Goal: Task Accomplishment & Management: Use online tool/utility

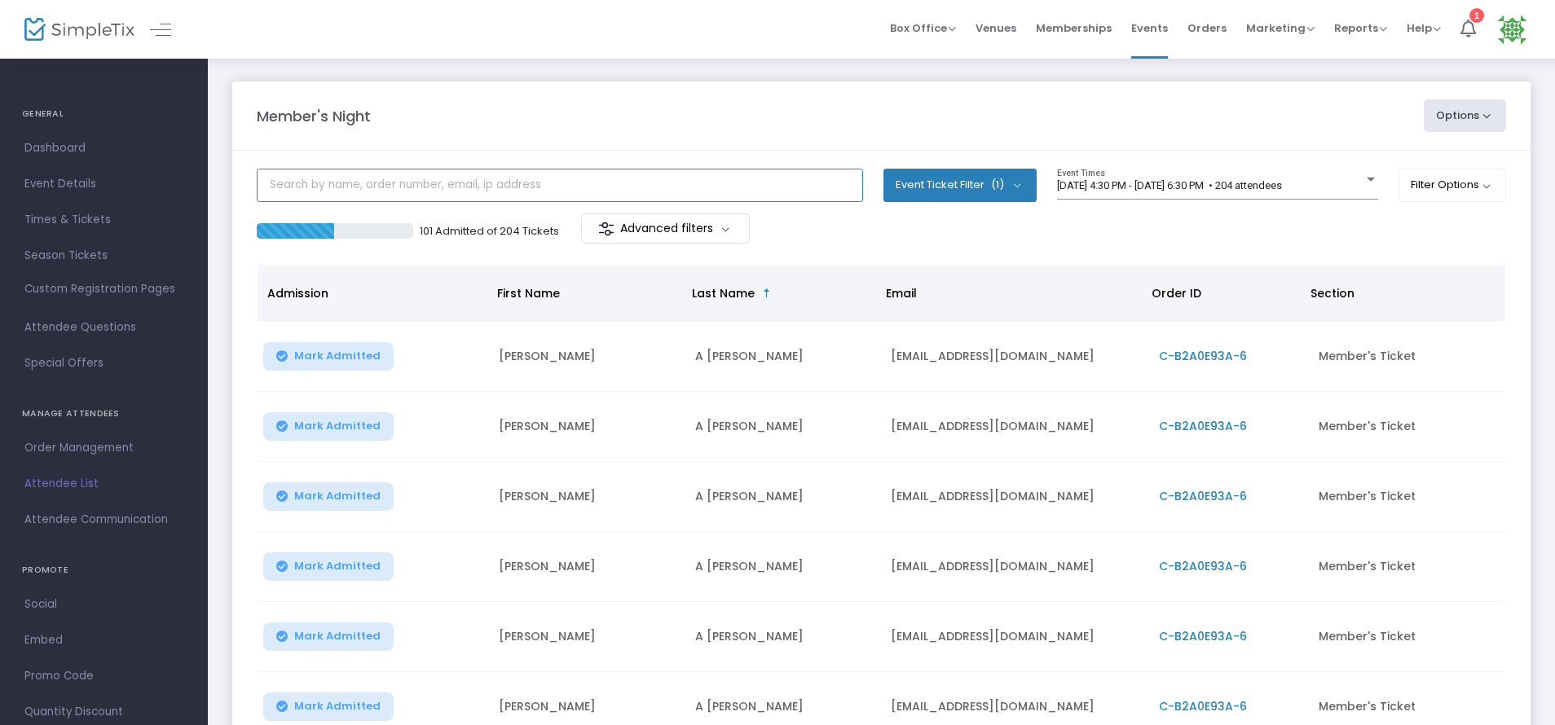
click at [306, 173] on input "text" at bounding box center [560, 185] width 606 height 33
type input "Lon"
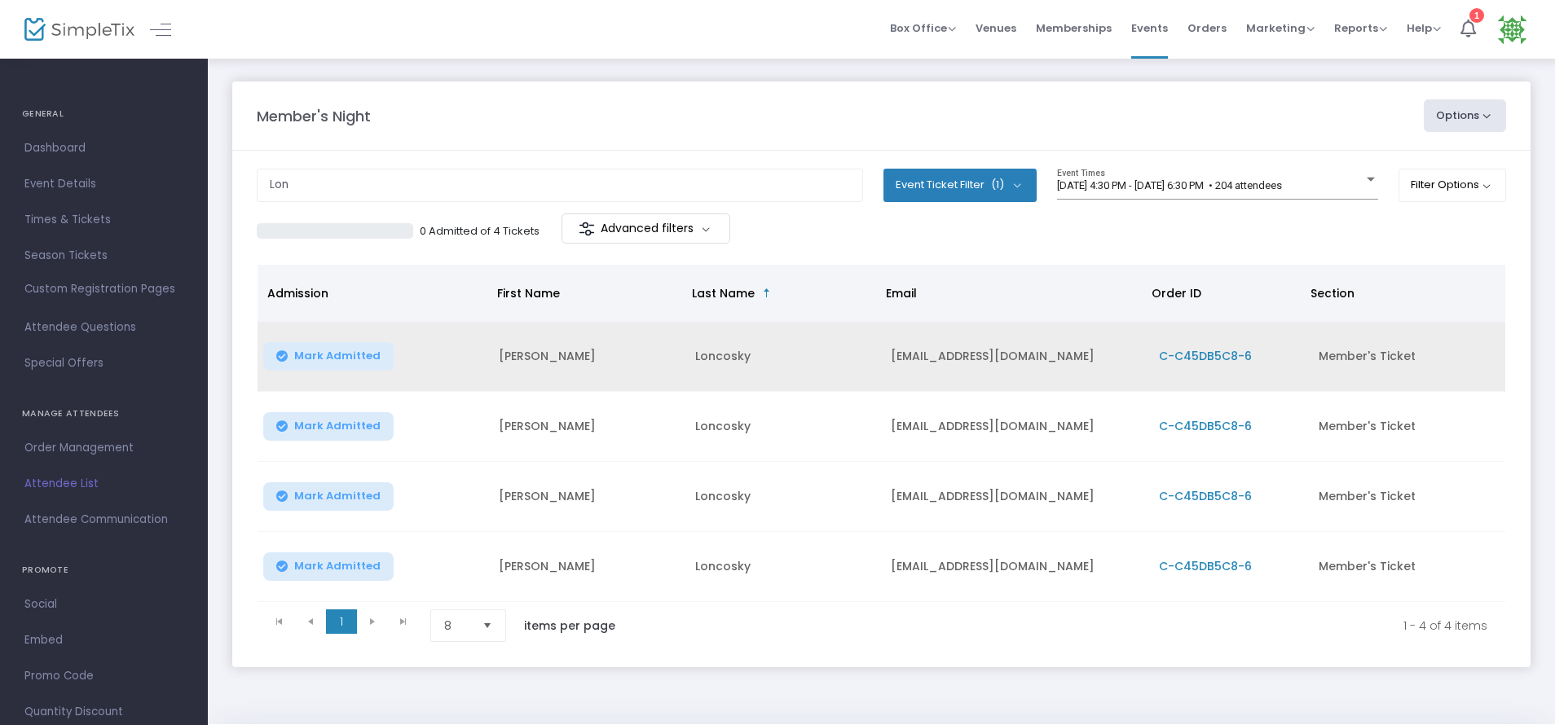
click at [288, 360] on button "Mark Admitted" at bounding box center [328, 356] width 130 height 29
click at [306, 425] on span "Mark Admitted" at bounding box center [337, 426] width 86 height 13
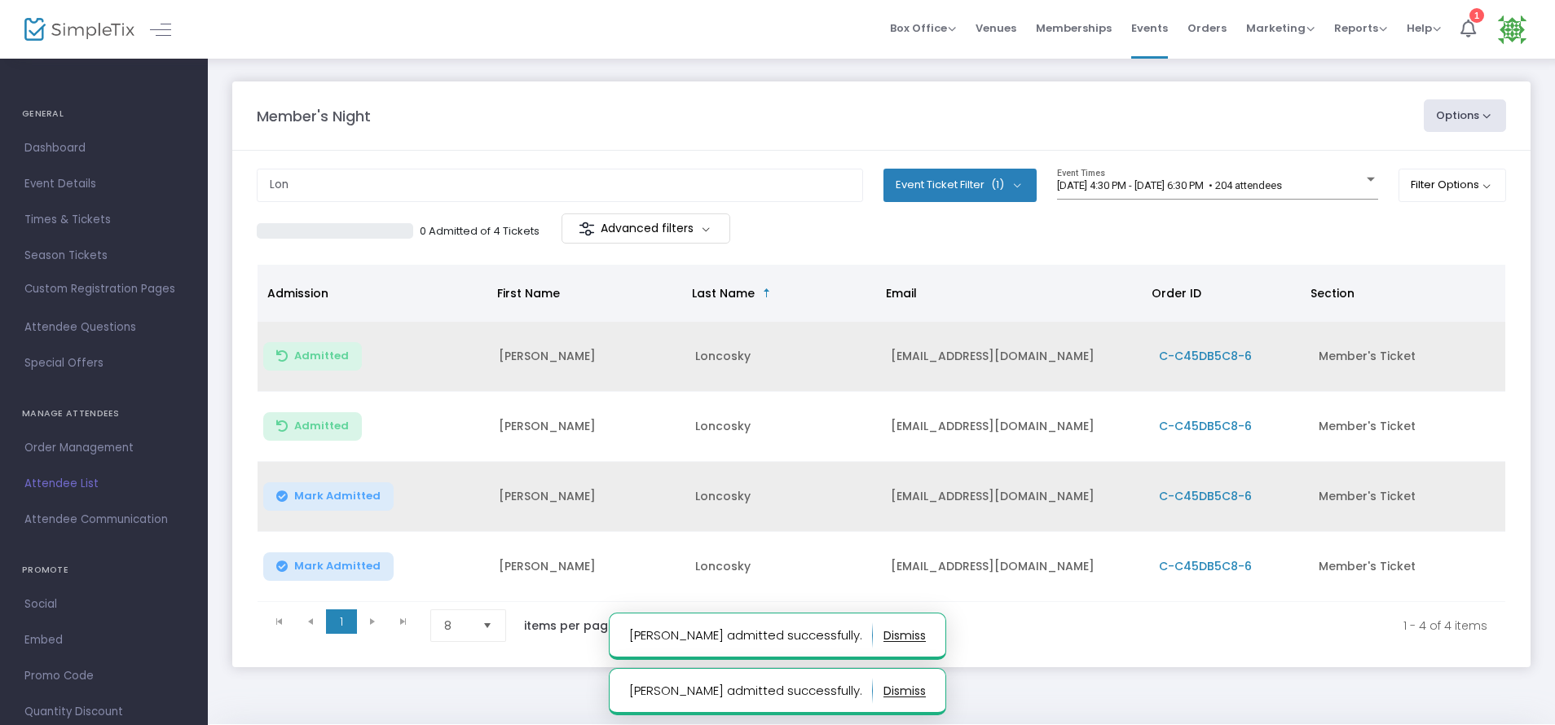
click at [312, 498] on span "Mark Admitted" at bounding box center [337, 496] width 86 height 13
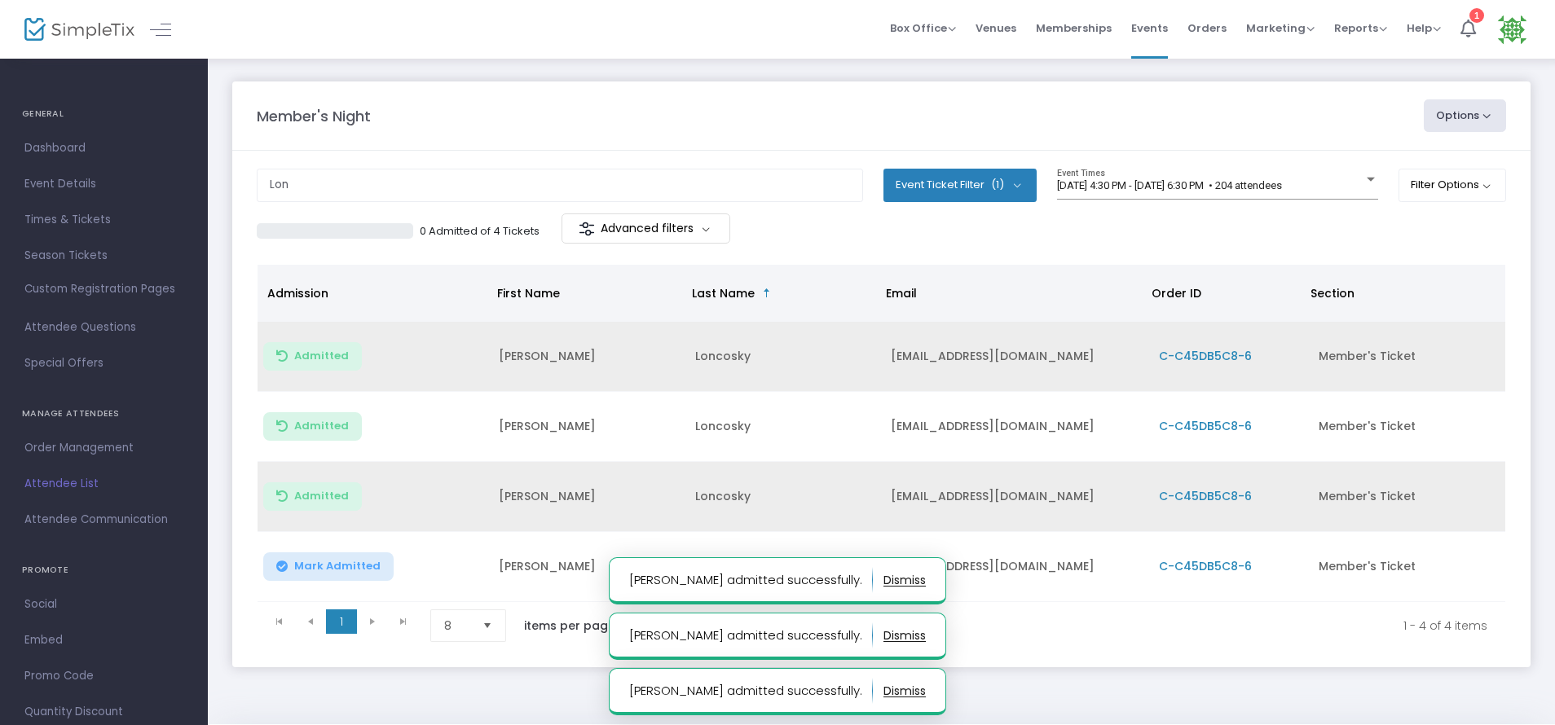
click at [317, 565] on span "Mark Admitted" at bounding box center [337, 566] width 86 height 13
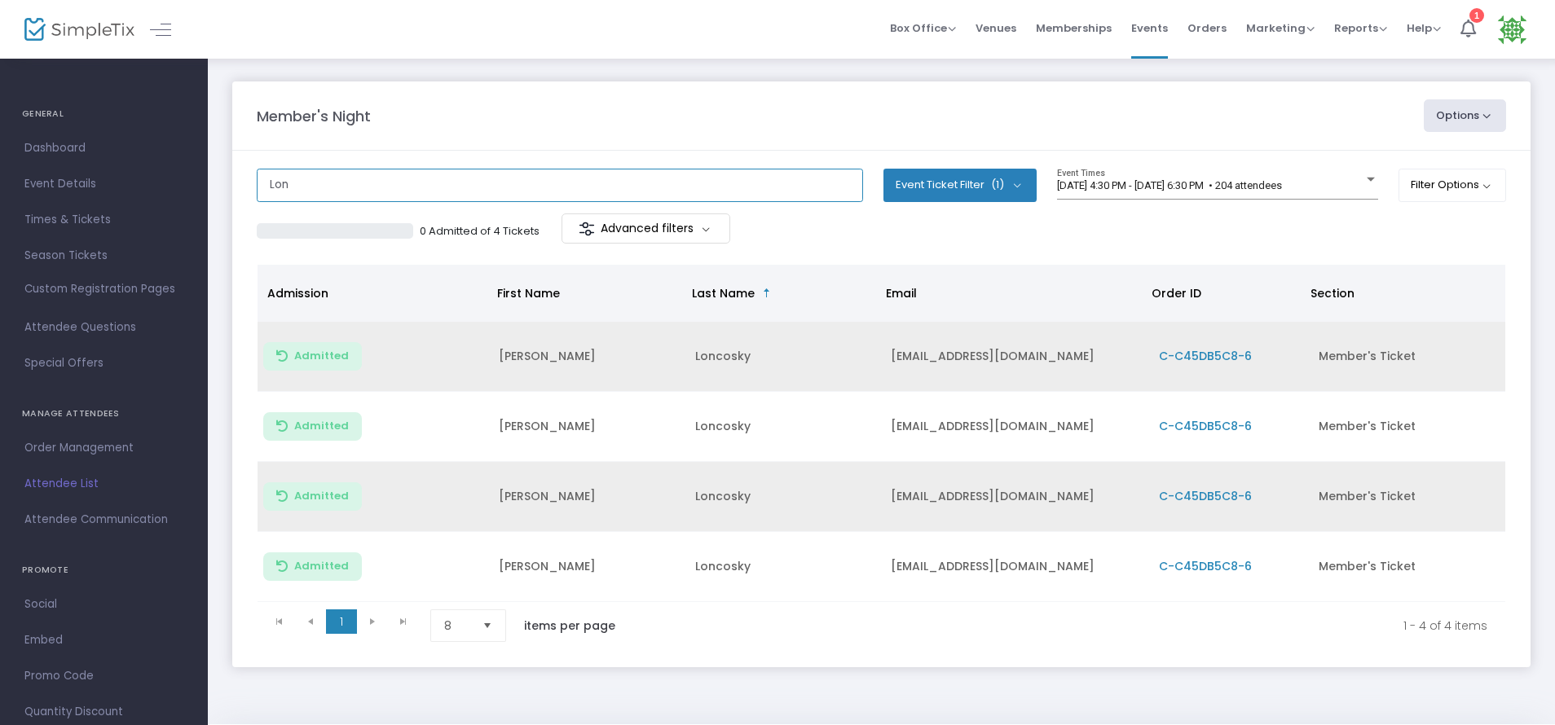
click at [420, 172] on input "Lon" at bounding box center [560, 185] width 606 height 33
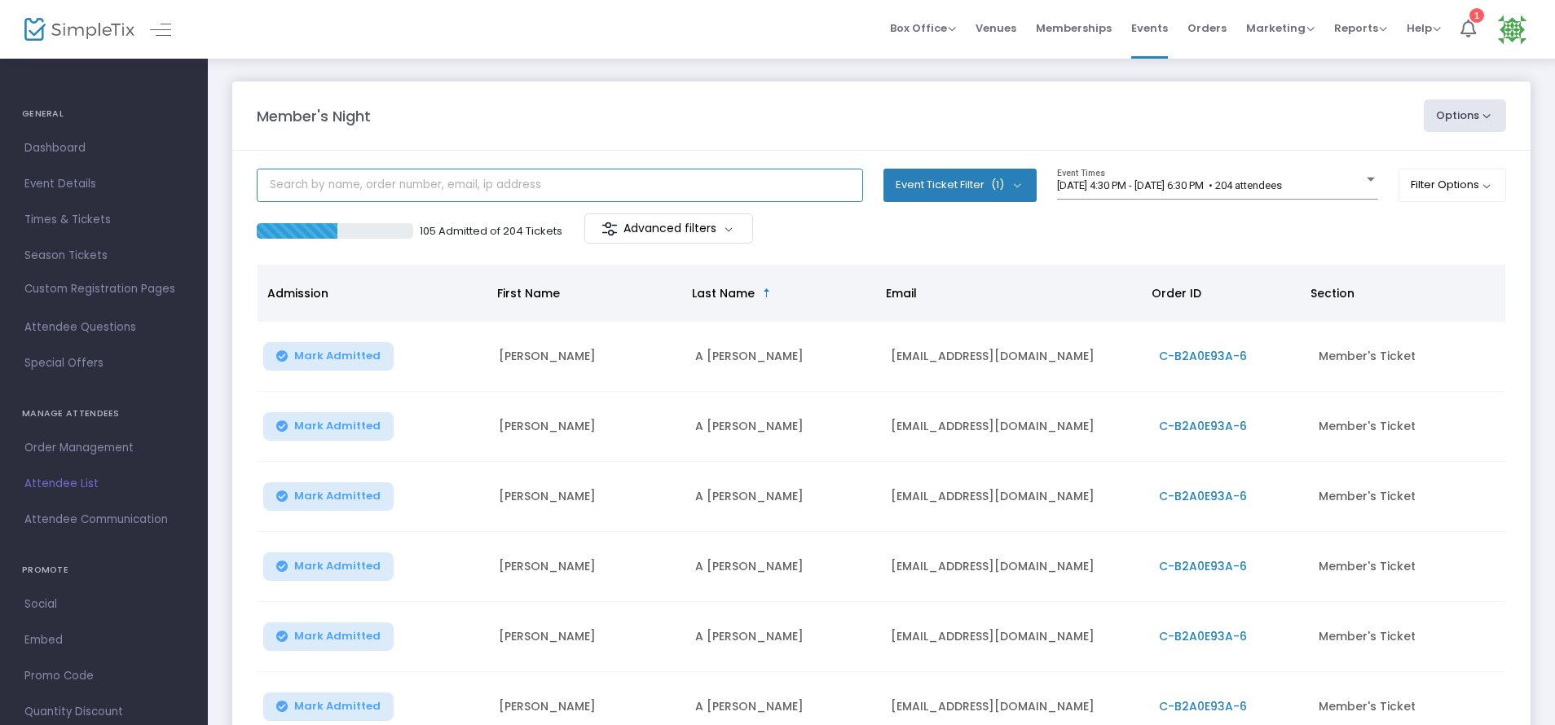
click at [331, 189] on input "text" at bounding box center [560, 185] width 606 height 33
type input "bayer"
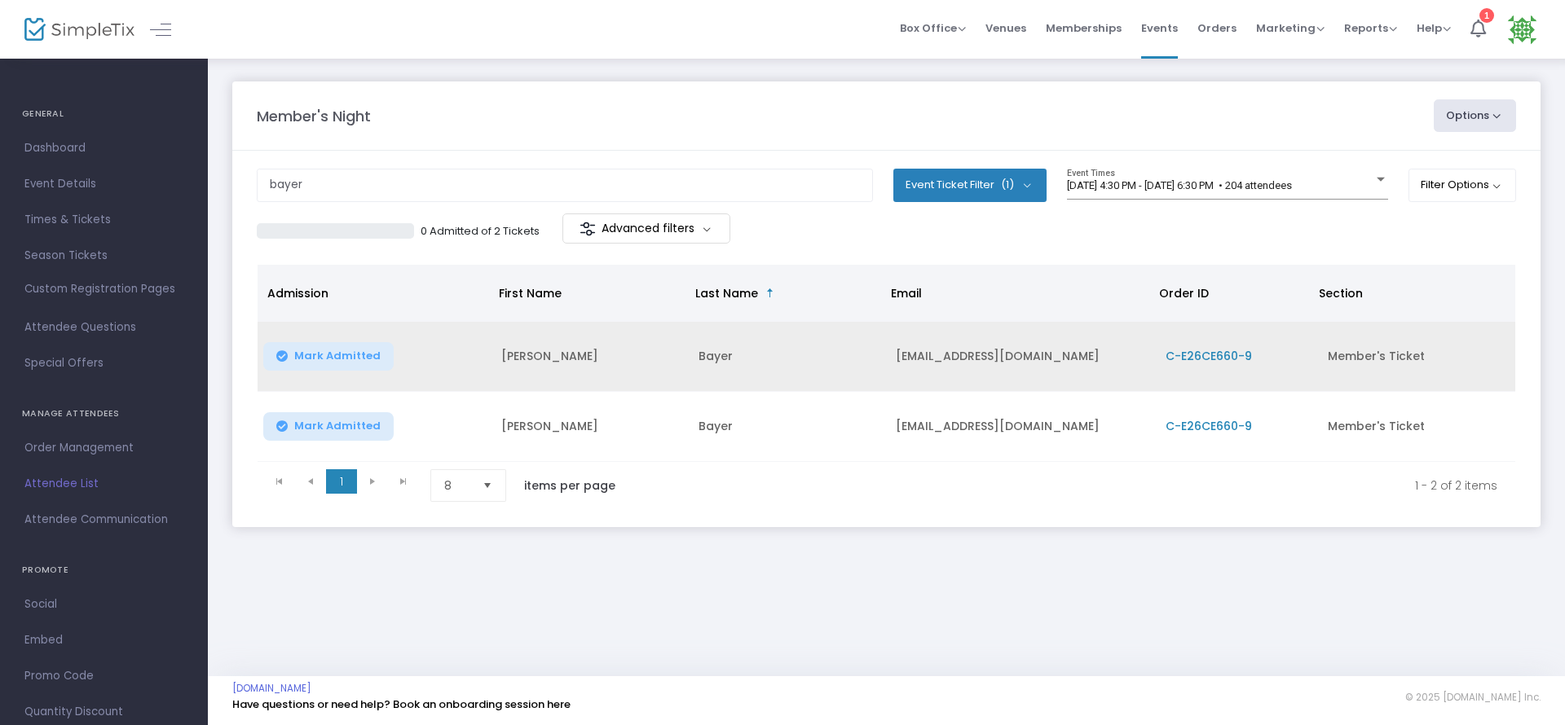
click at [329, 342] on button "Mark Admitted" at bounding box center [328, 356] width 130 height 29
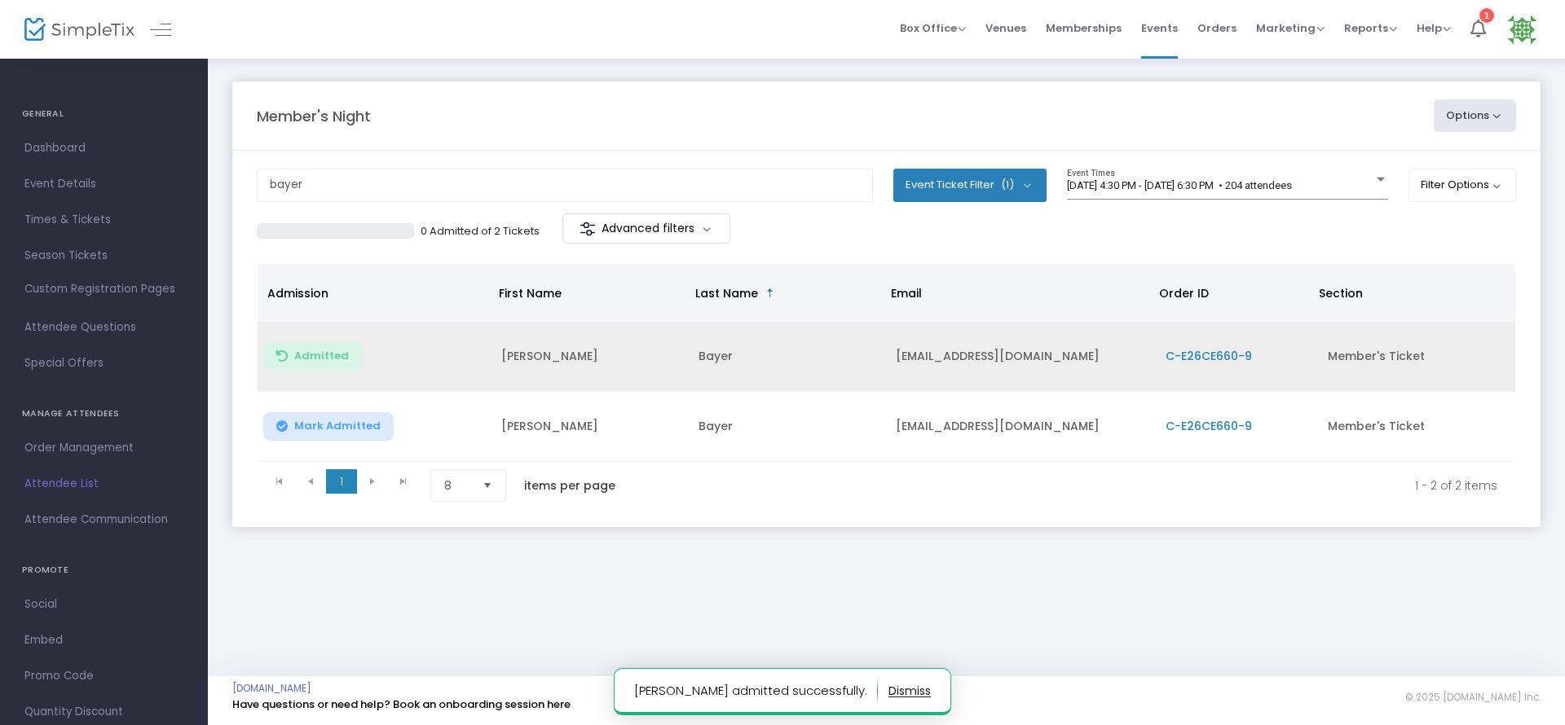
click at [324, 429] on span "Mark Admitted" at bounding box center [337, 426] width 86 height 13
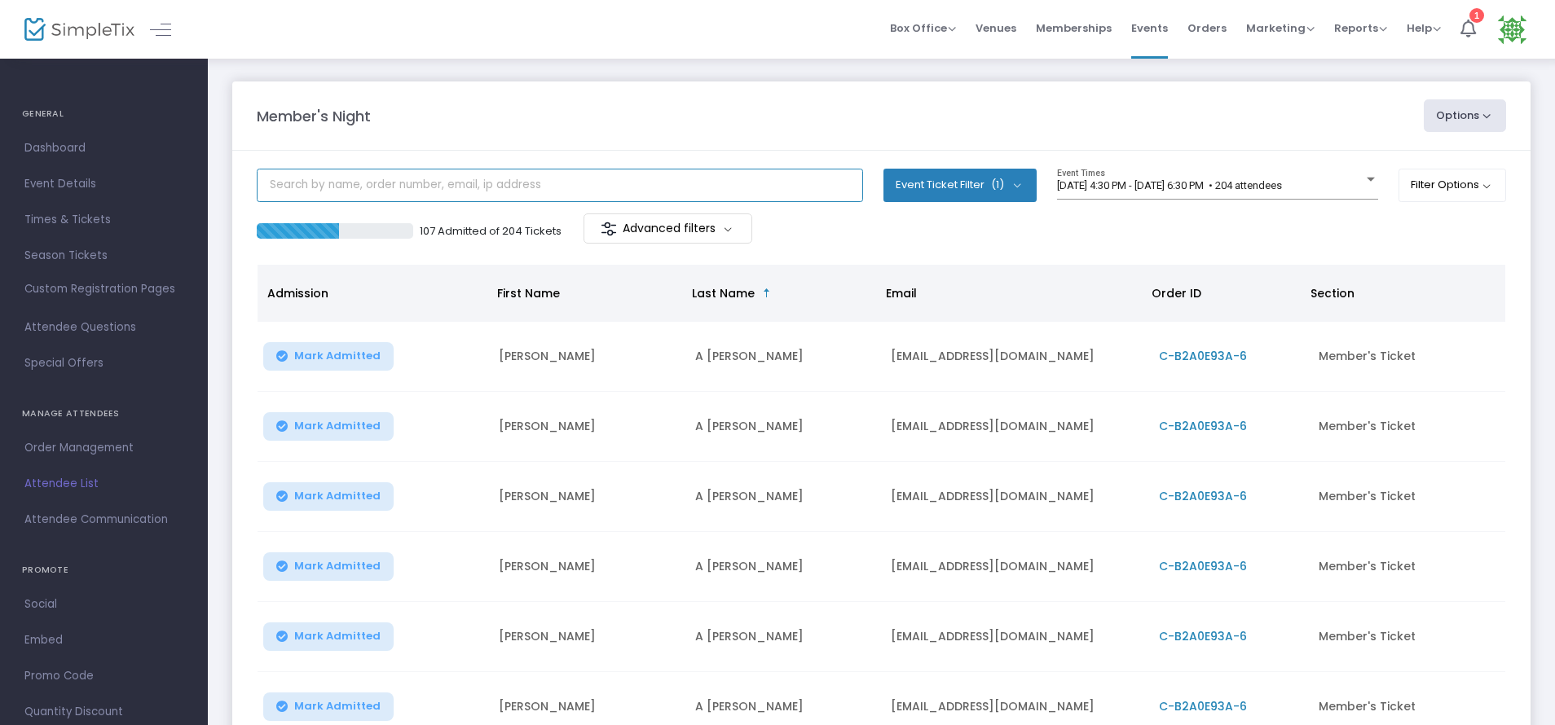
click at [420, 172] on input "text" at bounding box center [560, 185] width 606 height 33
type input "zer"
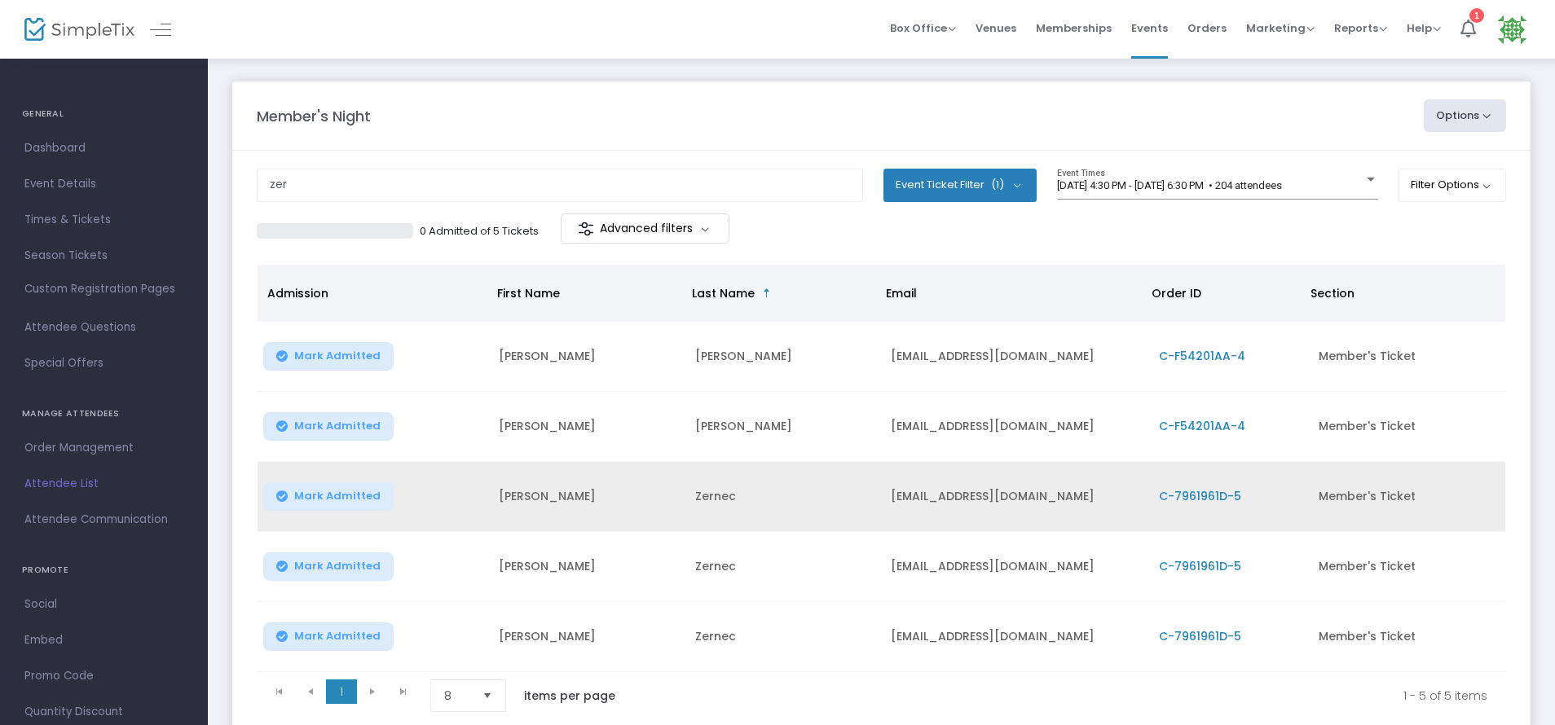
click at [311, 514] on td "Mark Admitted" at bounding box center [373, 497] width 231 height 70
click at [303, 499] on span "Mark Admitted" at bounding box center [337, 496] width 86 height 13
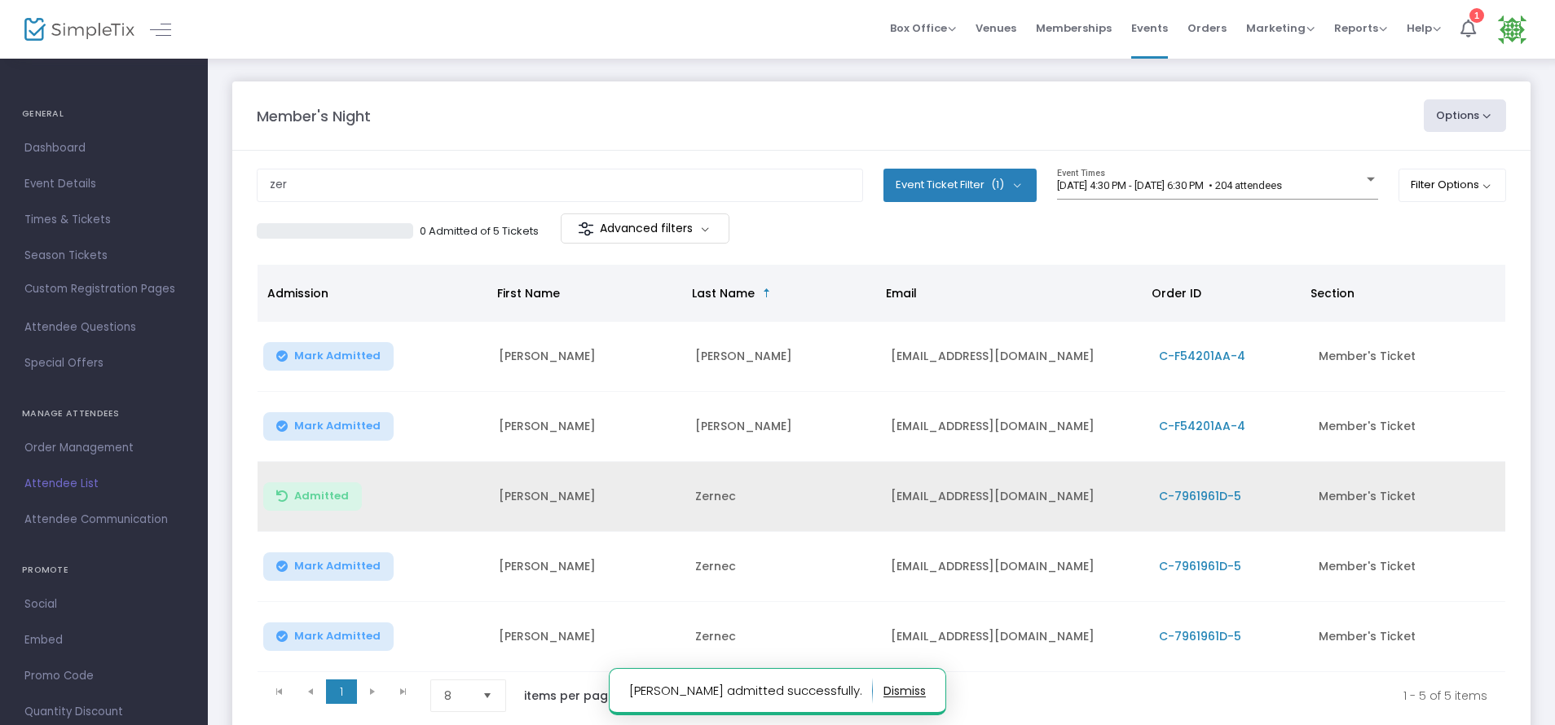
click at [294, 566] on span "Mark Admitted" at bounding box center [337, 566] width 86 height 13
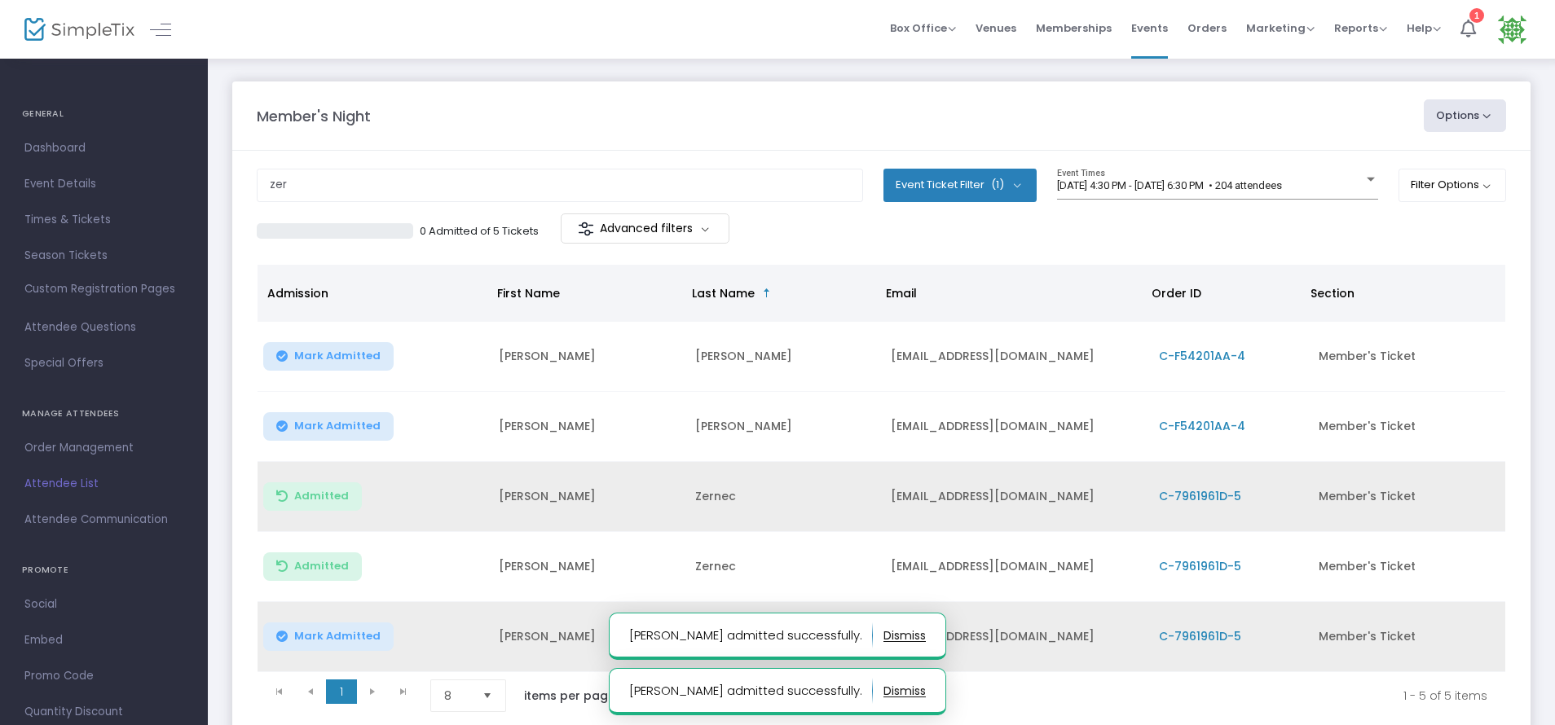
click at [308, 636] on span "Mark Admitted" at bounding box center [337, 636] width 86 height 13
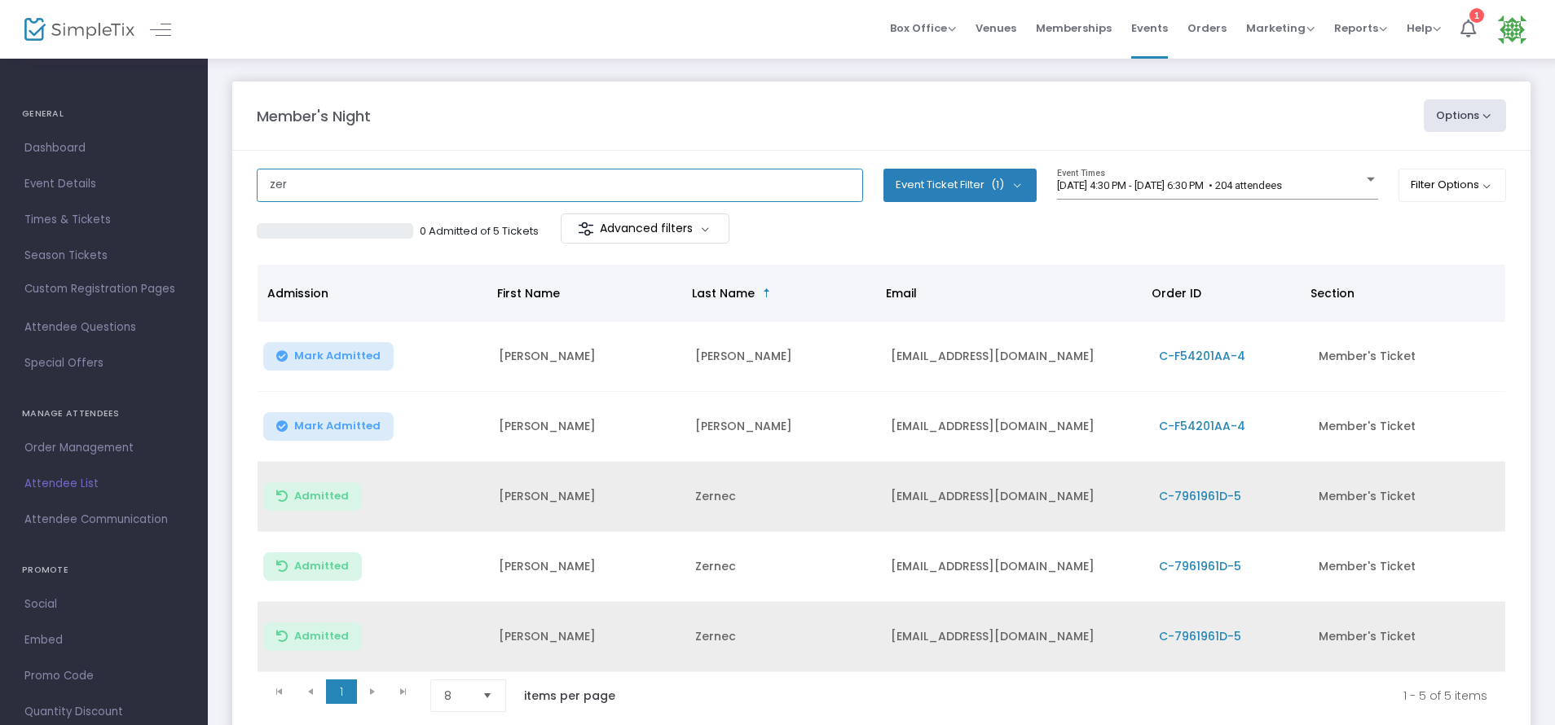
click at [306, 173] on input "zer" at bounding box center [560, 185] width 606 height 33
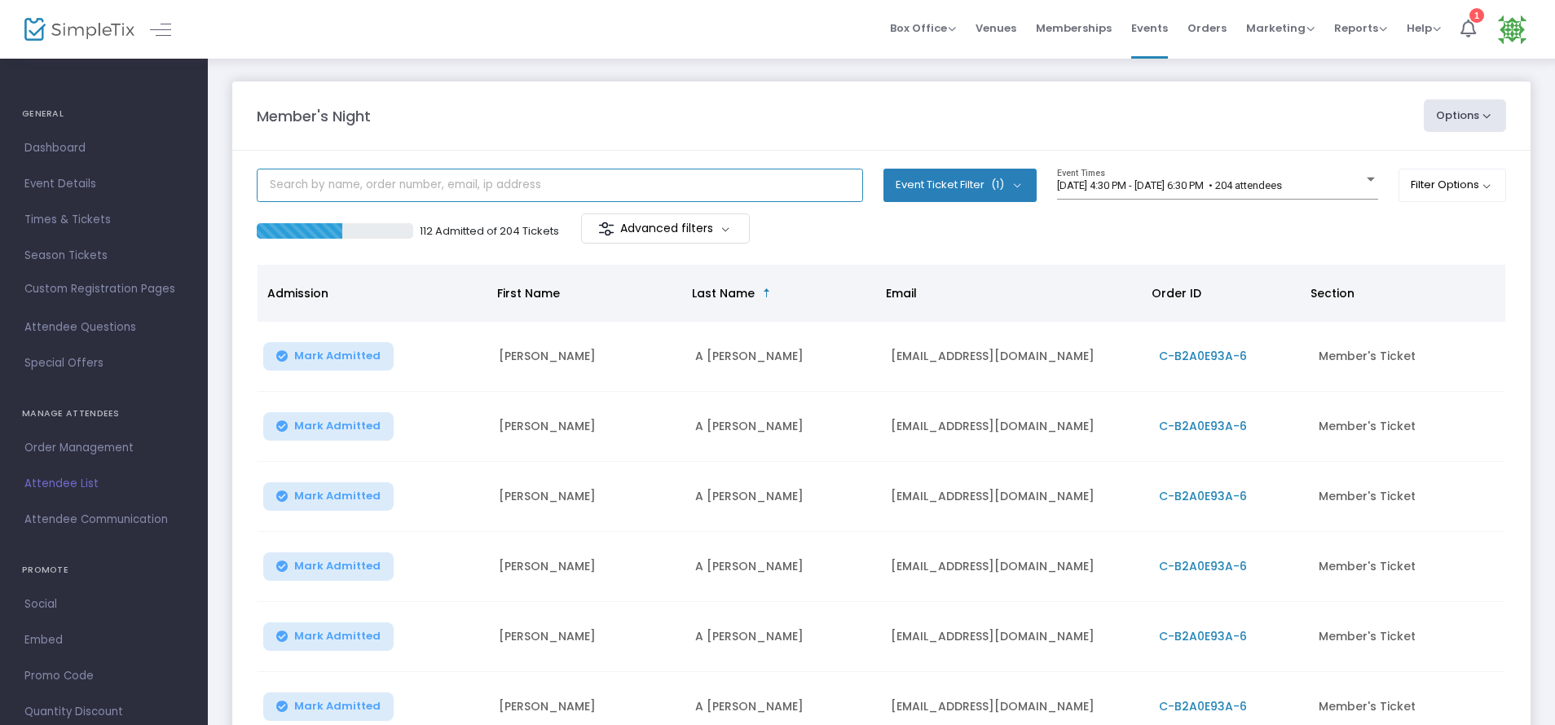
click at [300, 187] on input "text" at bounding box center [560, 185] width 606 height 33
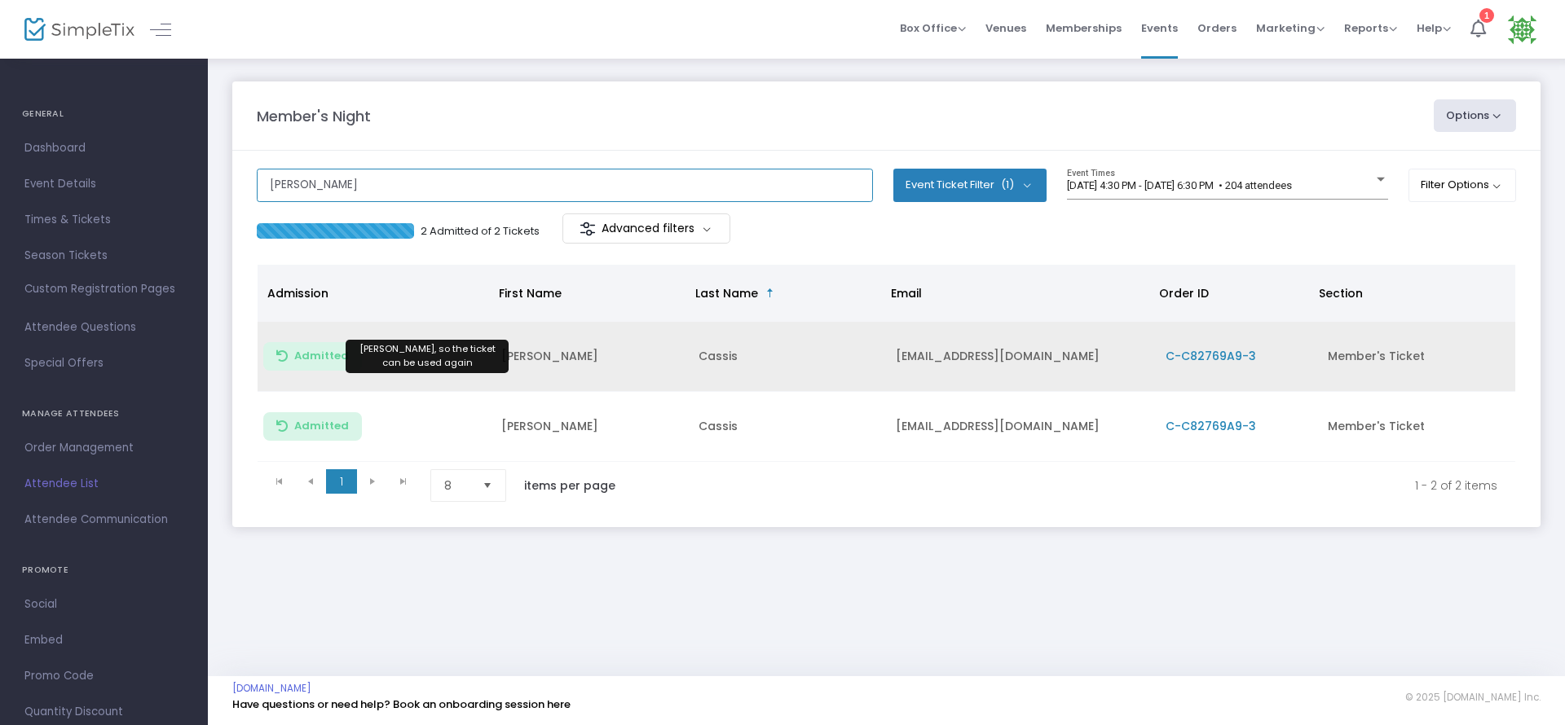
type input "Cass"
click at [333, 350] on span "Admitted" at bounding box center [321, 356] width 55 height 13
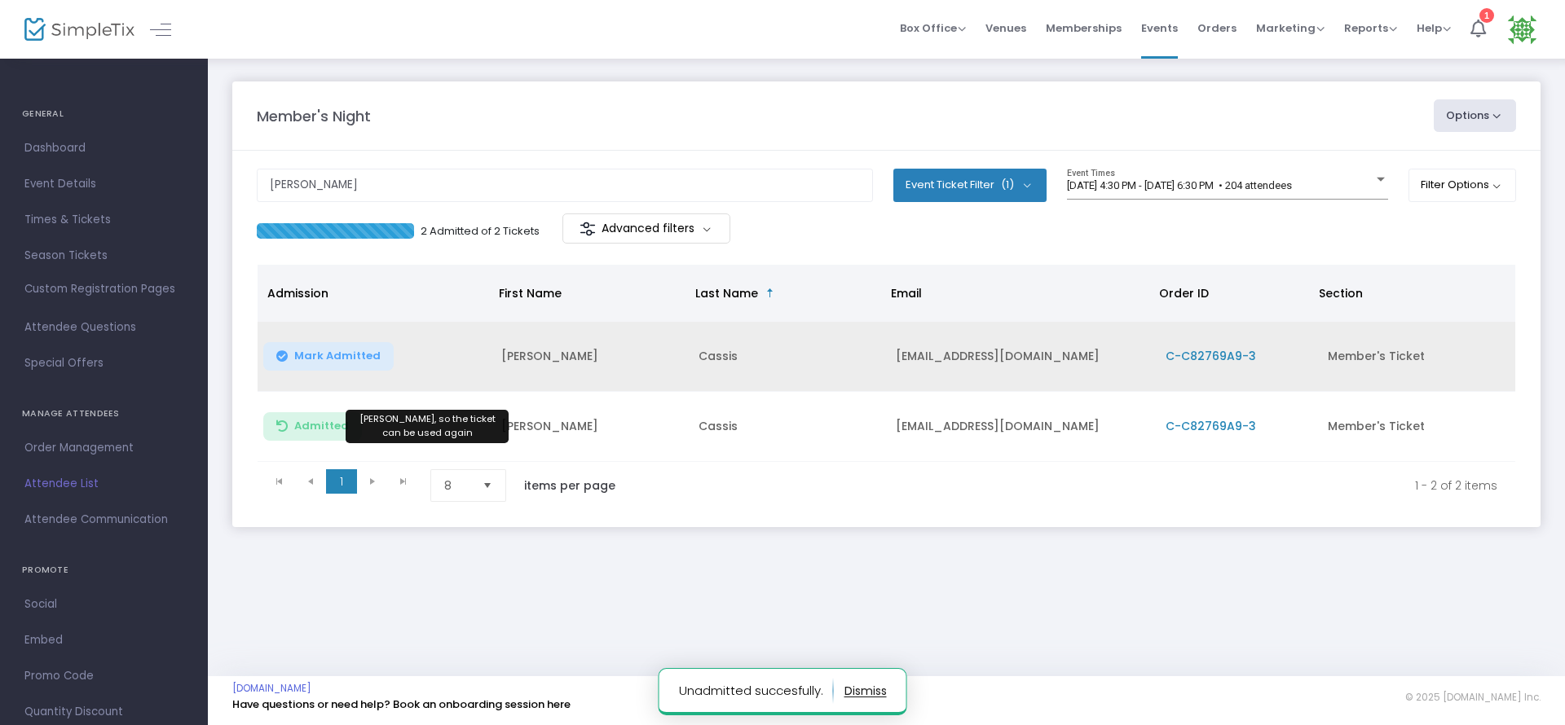
click at [302, 425] on span "Admitted" at bounding box center [321, 426] width 55 height 13
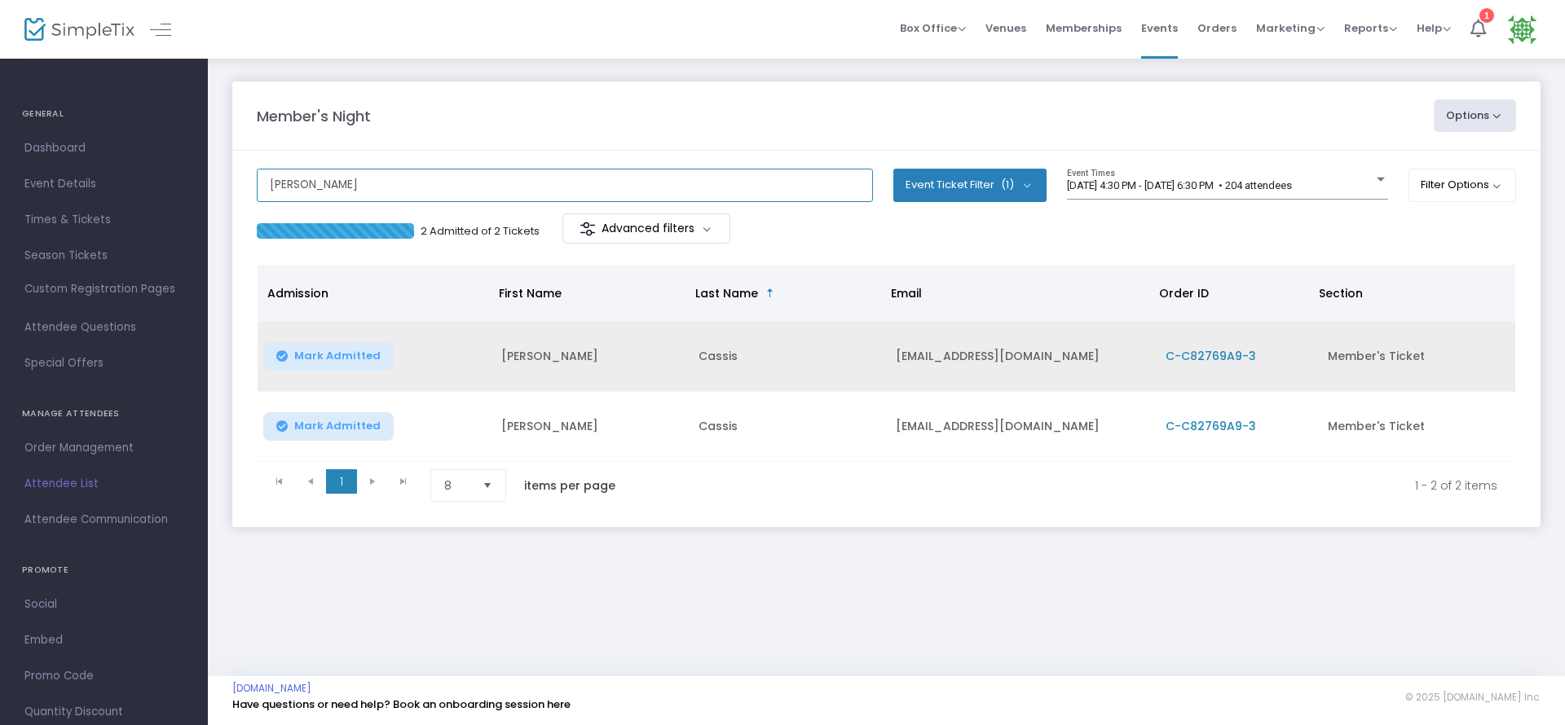
click at [315, 187] on input "Cass" at bounding box center [565, 185] width 616 height 33
